Goal: Task Accomplishment & Management: Manage account settings

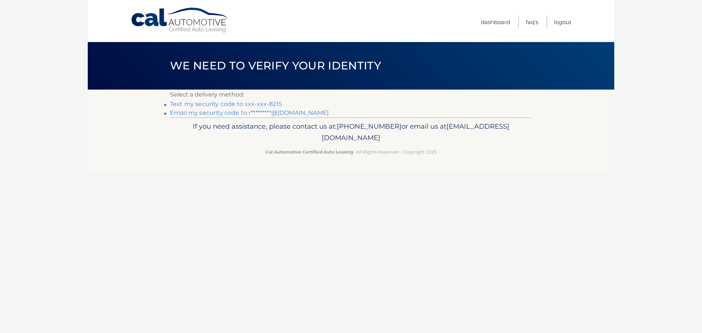
click at [202, 116] on link "Email my security code to r*********@[DOMAIN_NAME]" at bounding box center [249, 112] width 159 height 7
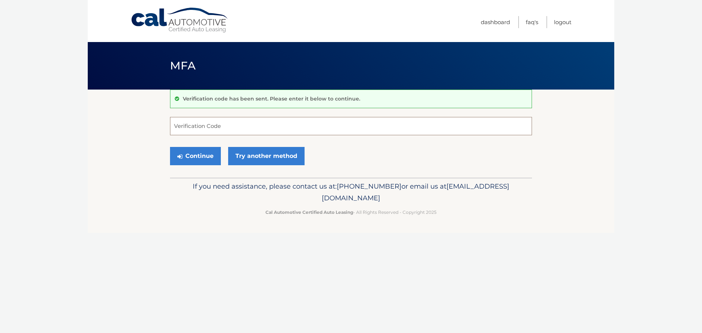
click at [177, 126] on input "Verification Code" at bounding box center [351, 126] width 362 height 18
type input "470107"
click at [192, 161] on button "Continue" at bounding box center [195, 156] width 51 height 18
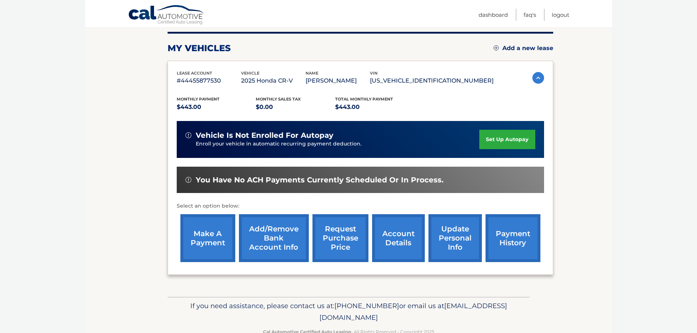
scroll to position [73, 0]
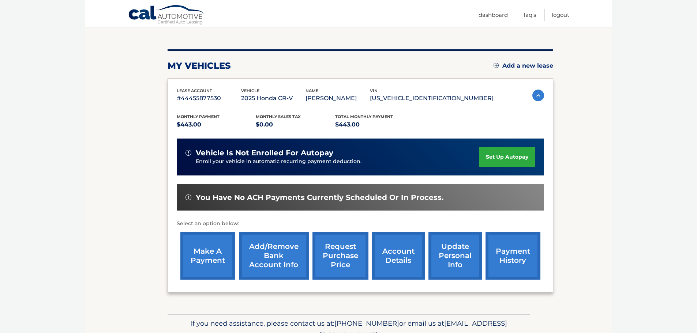
click at [391, 252] on link "account details" at bounding box center [398, 256] width 53 height 48
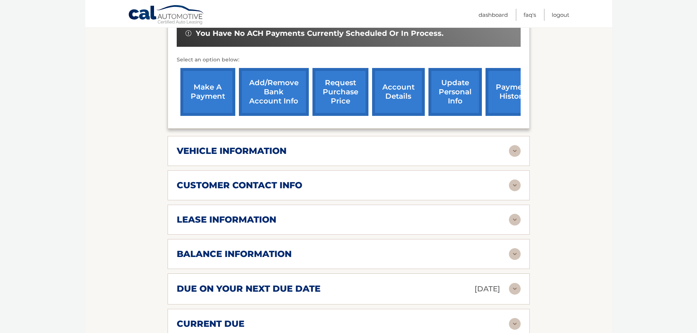
scroll to position [293, 0]
